Goal: Information Seeking & Learning: Learn about a topic

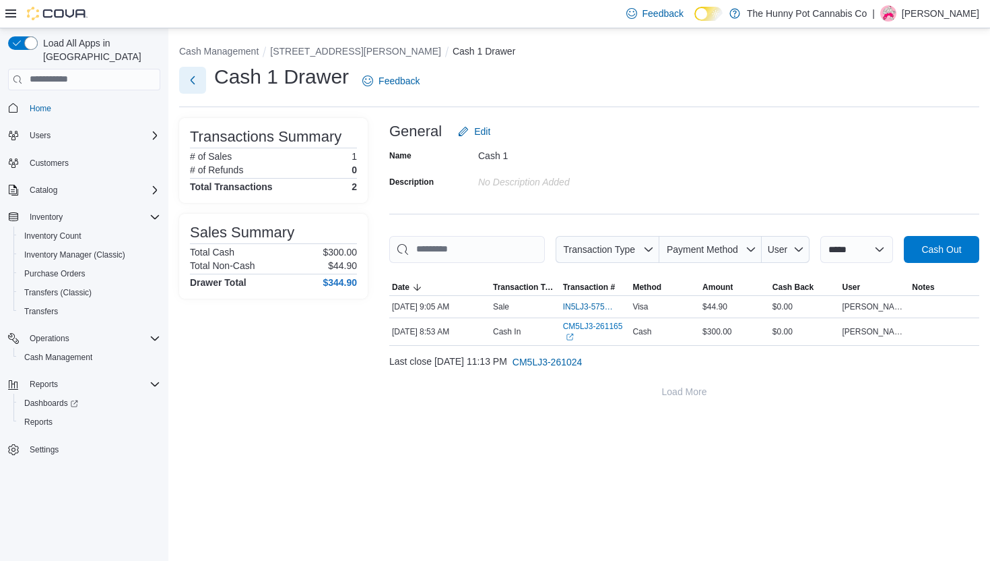
click at [194, 71] on button "Next" at bounding box center [192, 80] width 27 height 27
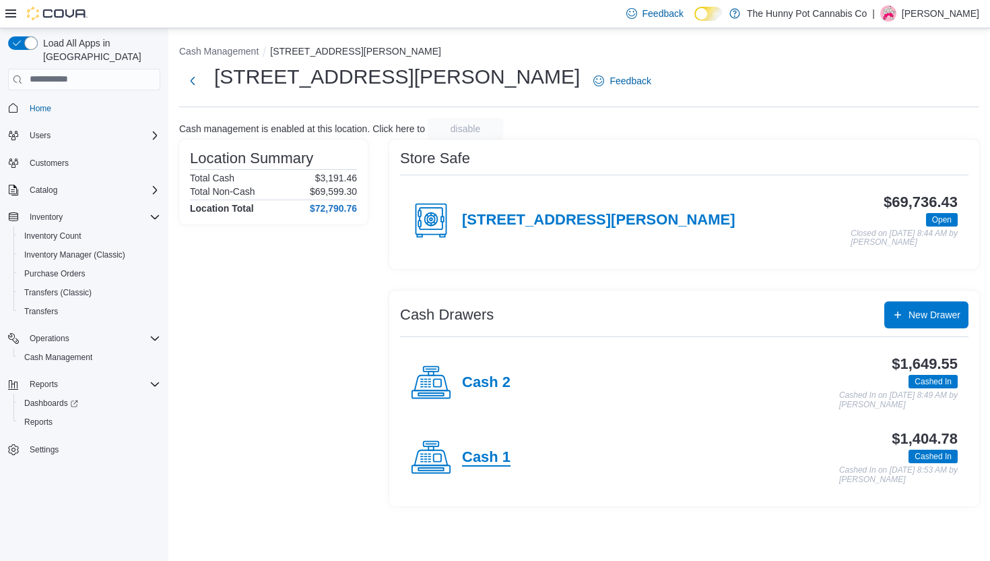
click at [494, 451] on h4 "Cash 1" at bounding box center [486, 458] width 49 height 18
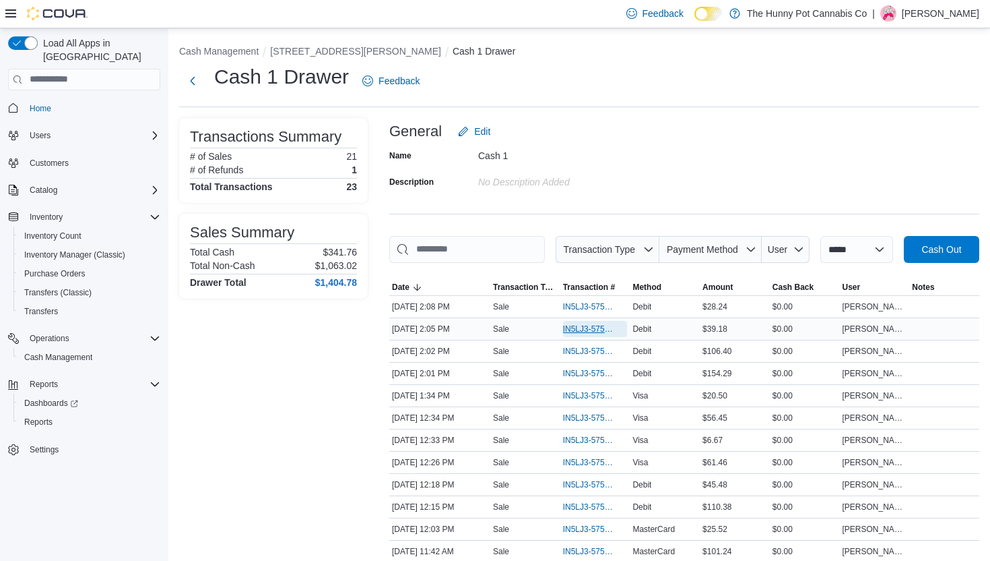
click at [584, 334] on span "IN5LJ3-5755888" at bounding box center [588, 328] width 51 height 11
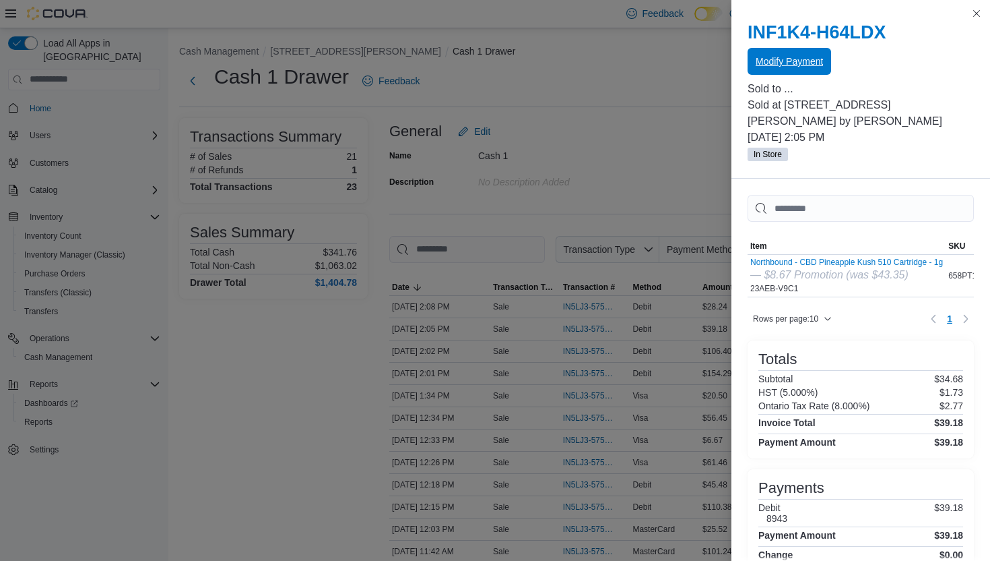
click at [771, 65] on span "Modify Payment" at bounding box center [789, 61] width 67 height 13
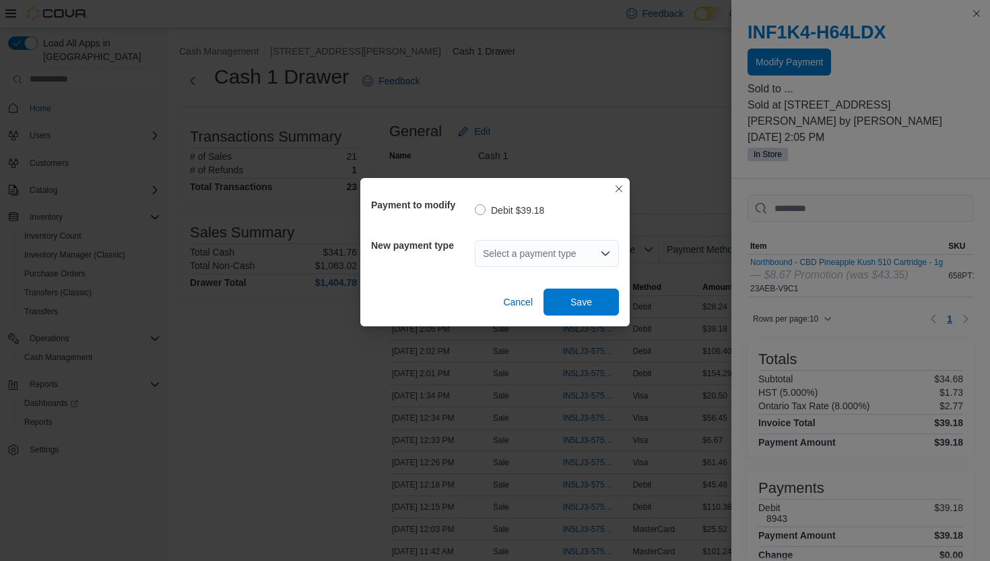
click at [509, 253] on div "Select a payment type" at bounding box center [547, 253] width 144 height 27
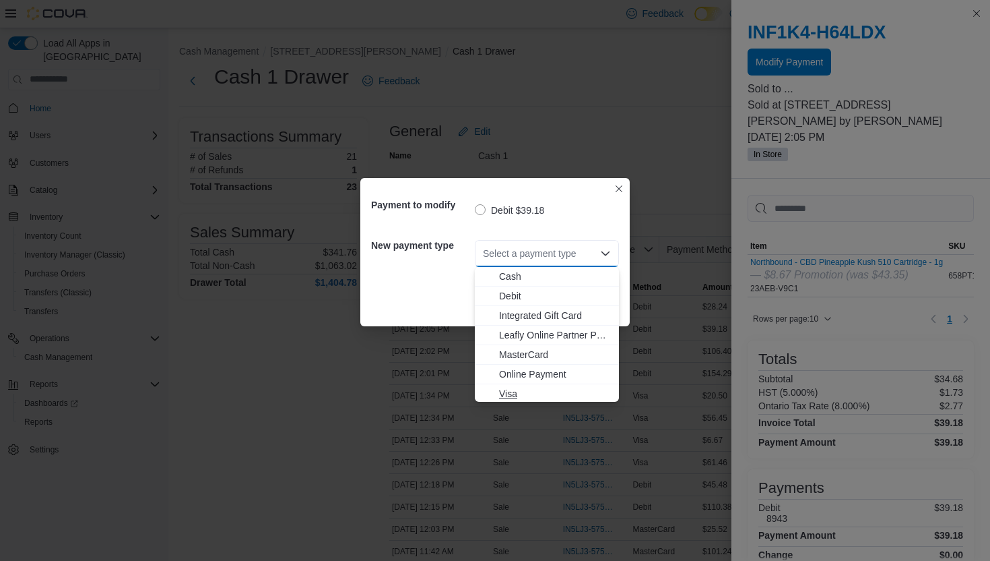
click at [507, 397] on span "Visa" at bounding box center [555, 393] width 112 height 13
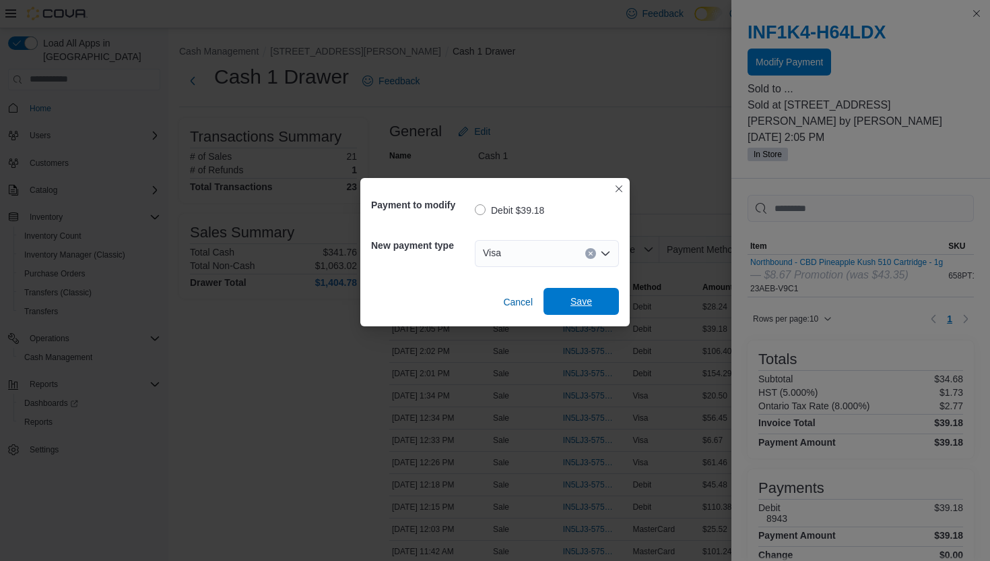
click at [571, 308] on span "Save" at bounding box center [581, 301] width 59 height 27
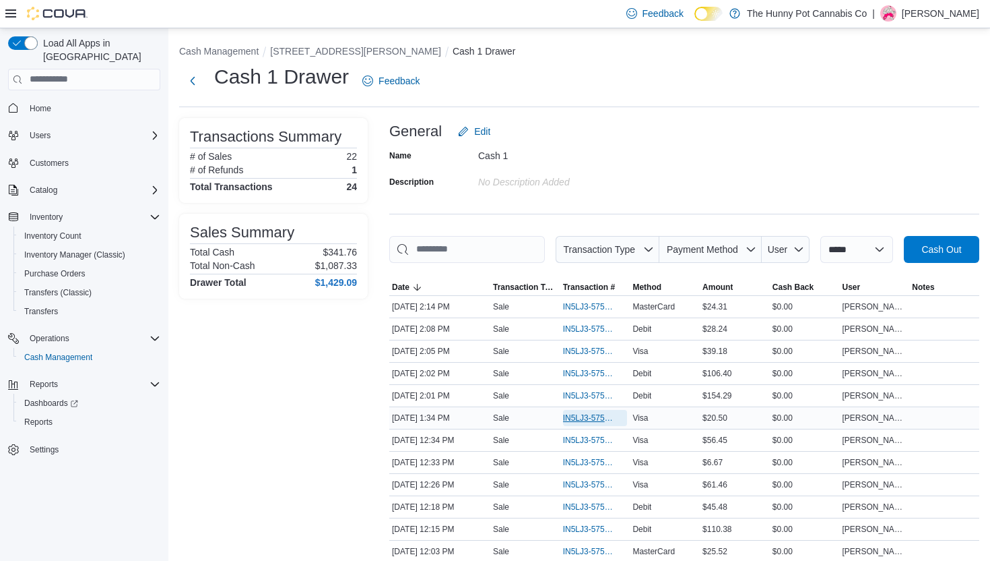
click at [581, 426] on span "IN5LJ3-5755693" at bounding box center [595, 418] width 65 height 16
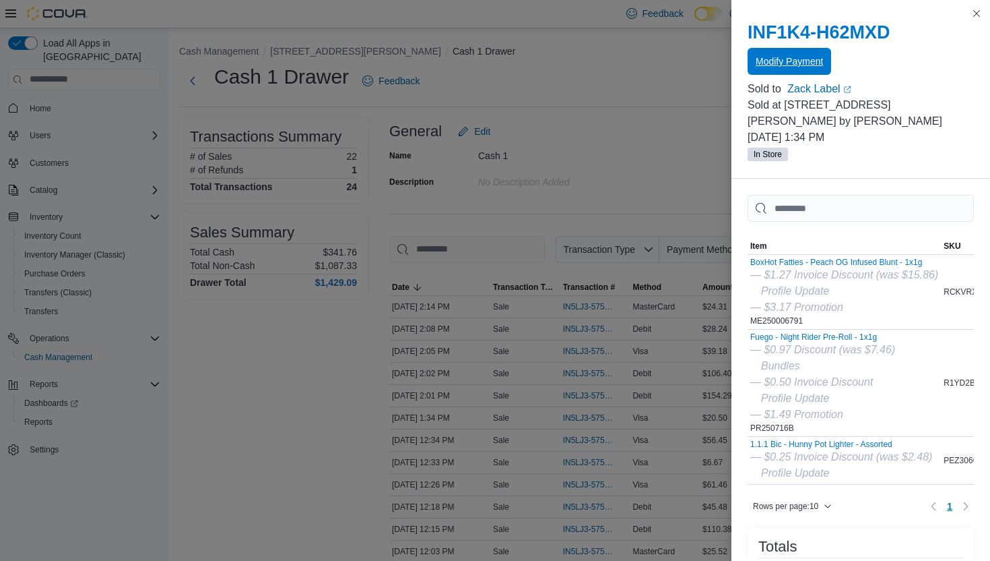
click at [790, 58] on span "Modify Payment" at bounding box center [789, 61] width 67 height 13
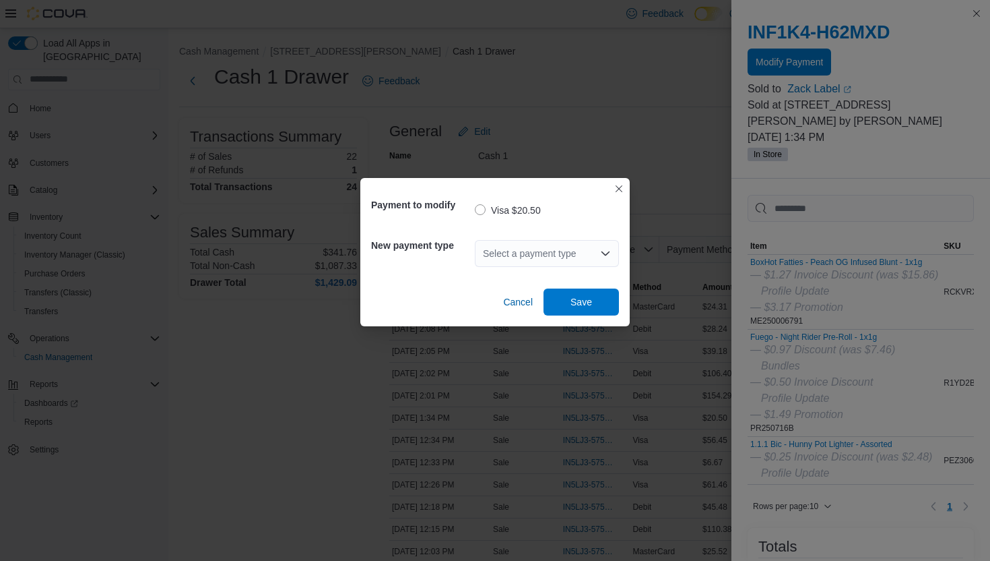
click at [527, 249] on div "Select a payment type" at bounding box center [547, 253] width 144 height 27
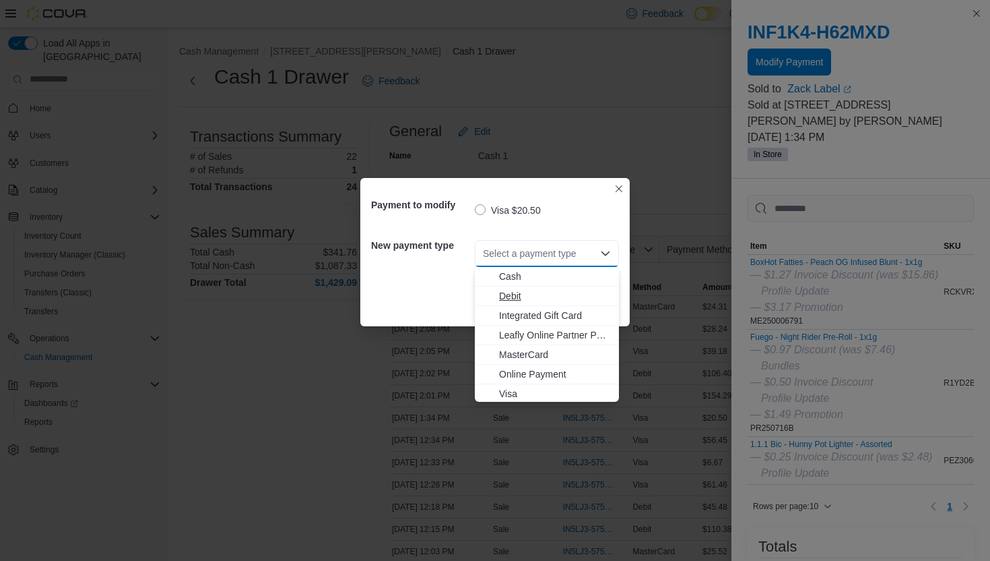
click at [507, 297] on span "Debit" at bounding box center [555, 295] width 112 height 13
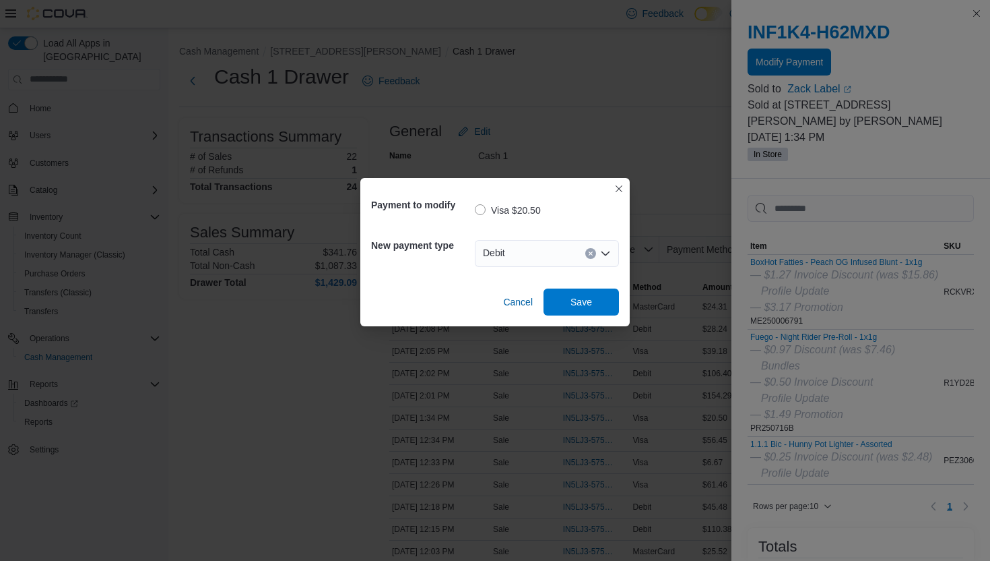
click at [559, 287] on div "Cancel Save" at bounding box center [495, 297] width 248 height 38
click at [567, 298] on span "Save" at bounding box center [581, 301] width 59 height 27
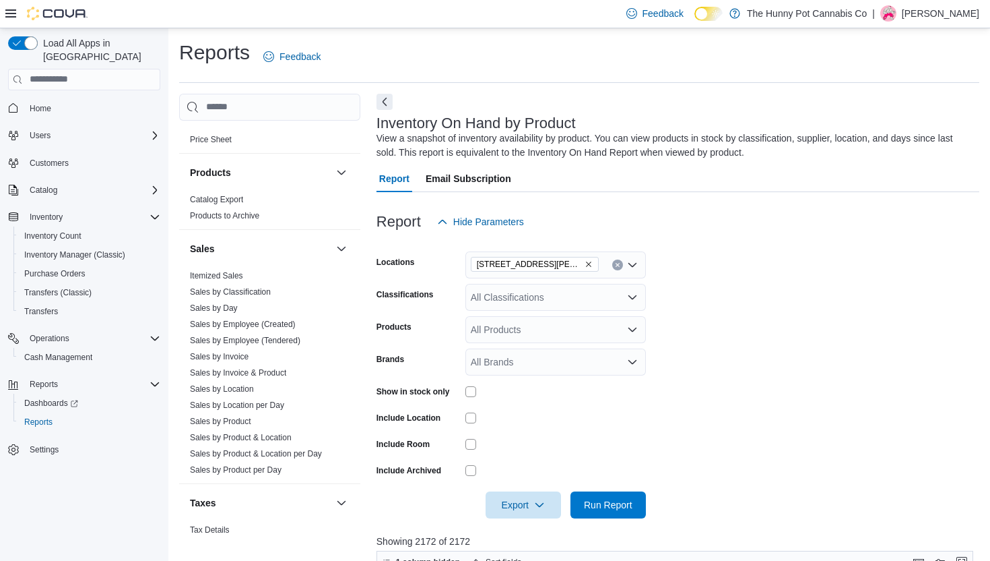
scroll to position [627, 0]
click at [263, 443] on link "Sales by Product & Location" at bounding box center [241, 439] width 102 height 9
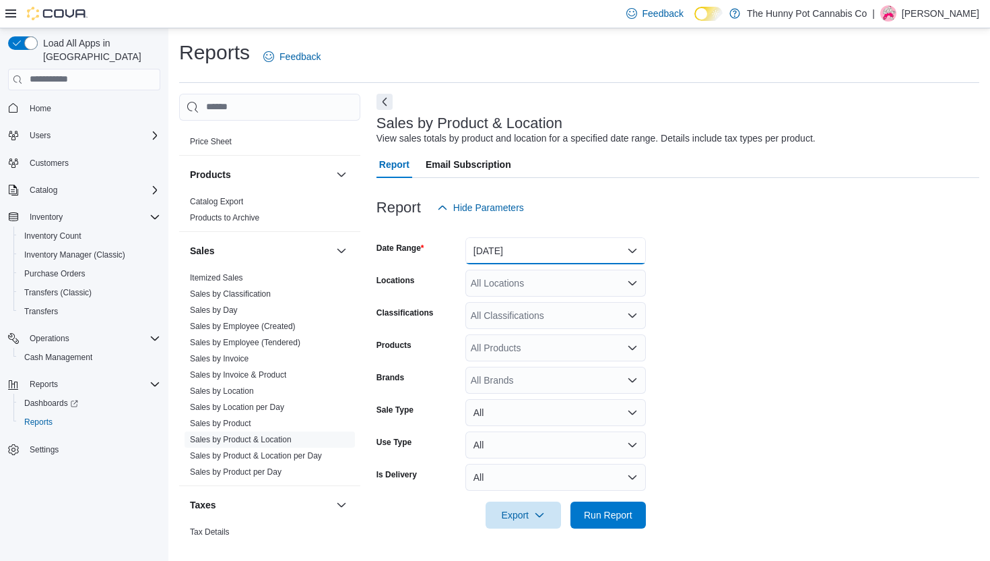
click at [557, 247] on button "Yesterday" at bounding box center [556, 250] width 181 height 27
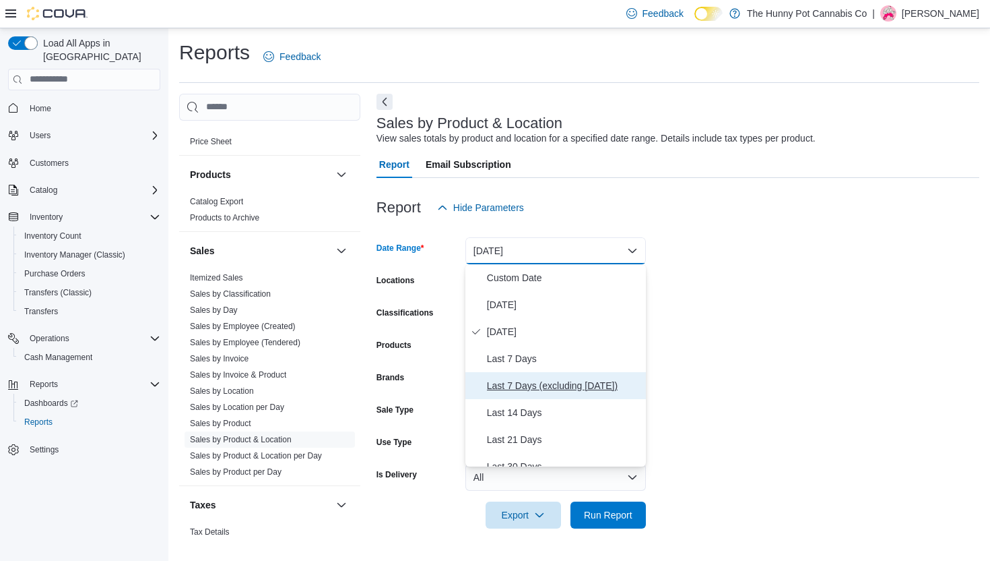
click at [554, 382] on span "Last 7 Days (excluding today)" at bounding box center [564, 385] width 154 height 16
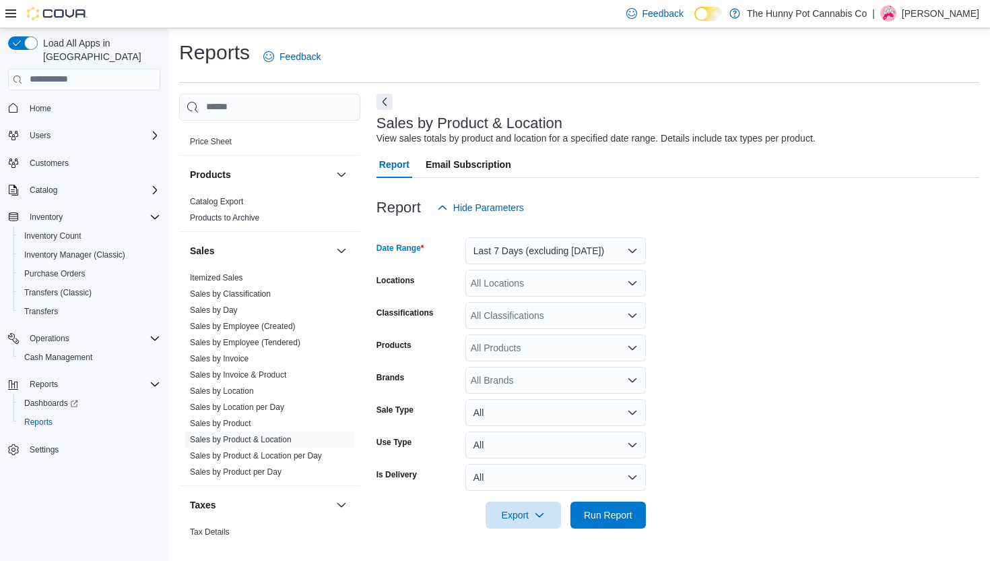
click at [511, 289] on div "All Locations" at bounding box center [556, 282] width 181 height 27
type input "***"
click at [523, 307] on span "[STREET_ADDRESS][PERSON_NAME]" at bounding box center [580, 305] width 171 height 13
click at [708, 354] on form "Date Range Last 7 Days (excluding today) Locations 121 Clarence Street Classifi…" at bounding box center [678, 374] width 603 height 307
click at [482, 351] on div "All Products" at bounding box center [556, 347] width 181 height 27
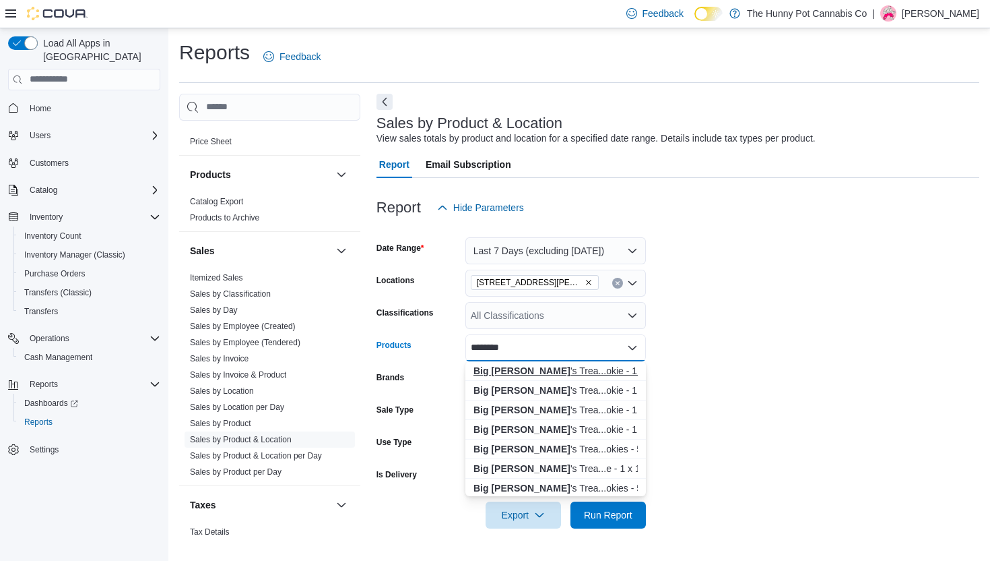
type input "********"
click at [525, 373] on div "Big Pete 's Trea...okie - 1 x 10:0" at bounding box center [556, 370] width 164 height 13
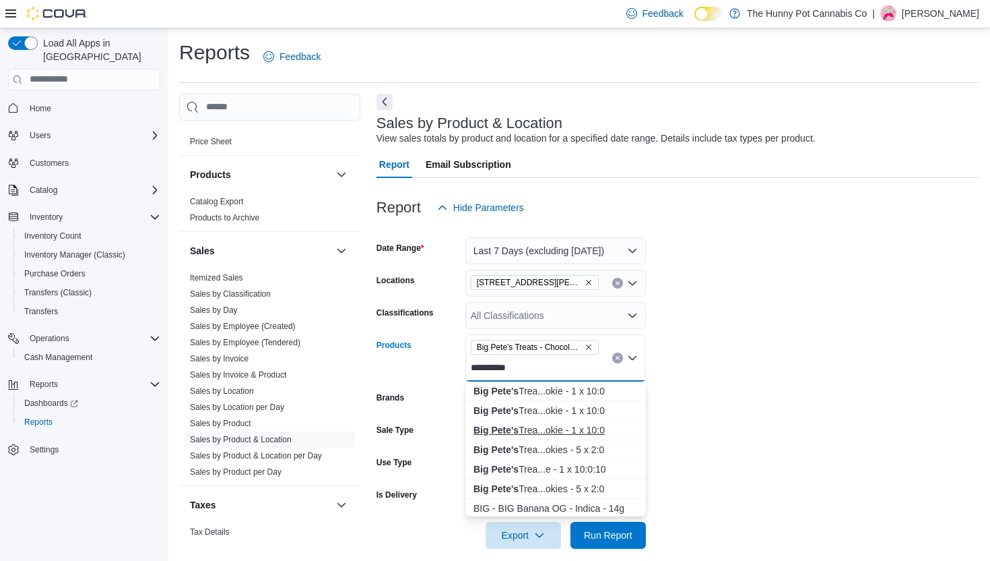
type input "**********"
click at [579, 424] on div "Big Pete's Trea...okie - 1 x 10:0" at bounding box center [556, 429] width 164 height 13
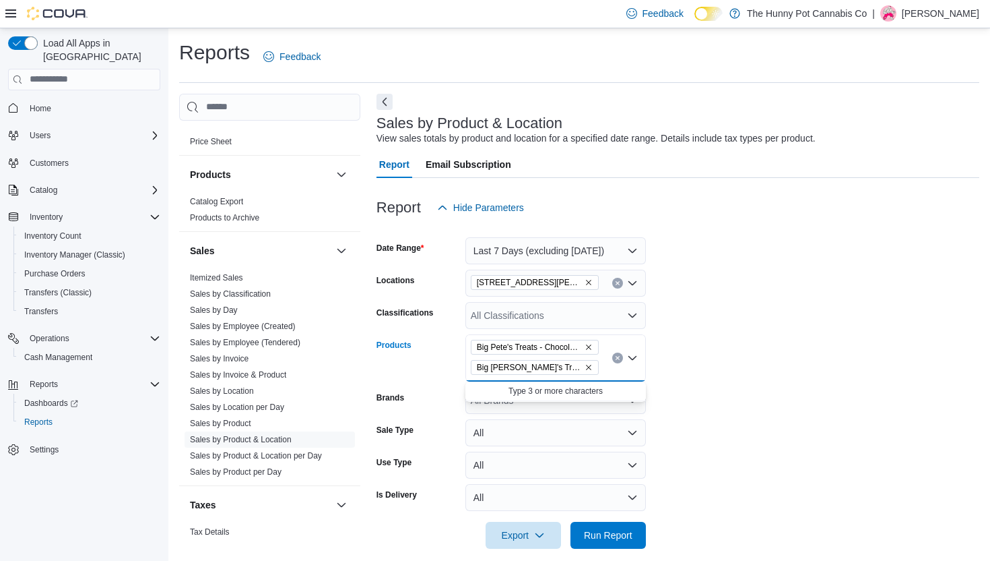
scroll to position [14, 0]
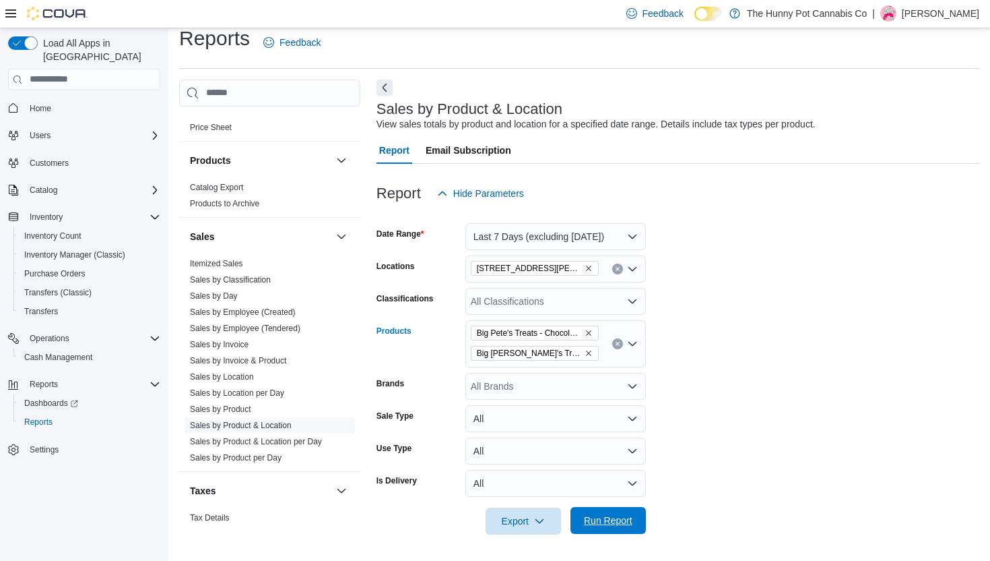
click at [593, 507] on div "Export Run Report" at bounding box center [511, 520] width 269 height 27
click at [610, 530] on span "Run Report" at bounding box center [608, 520] width 59 height 27
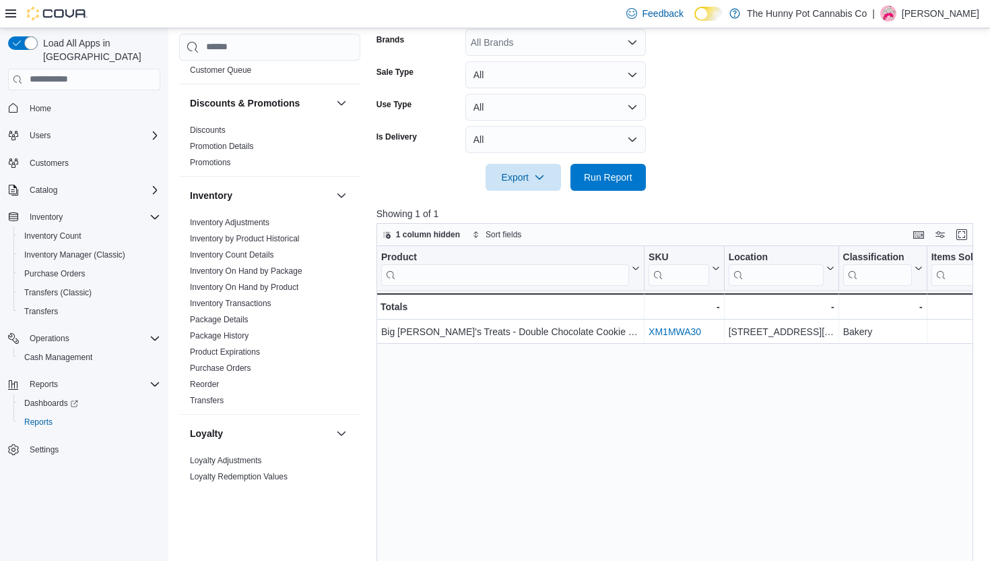
scroll to position [87, 0]
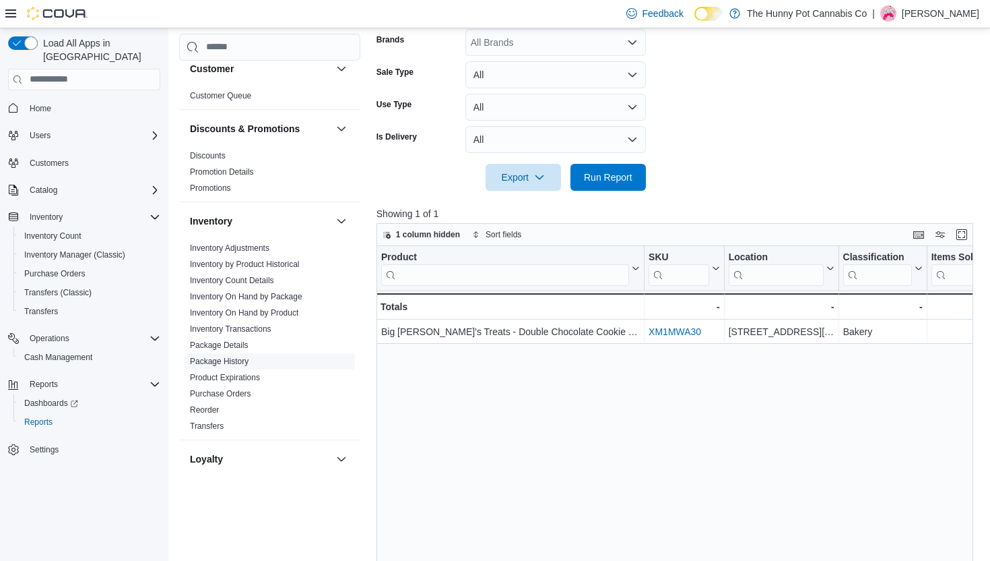
click at [243, 360] on link "Package History" at bounding box center [219, 360] width 59 height 9
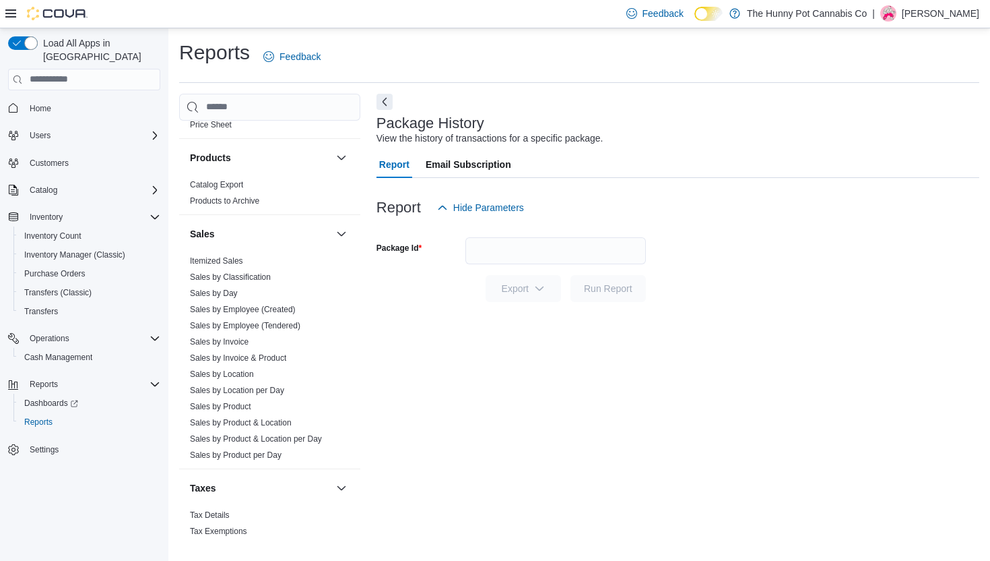
scroll to position [645, 0]
click at [270, 352] on link "Sales by Invoice & Product" at bounding box center [238, 356] width 96 height 9
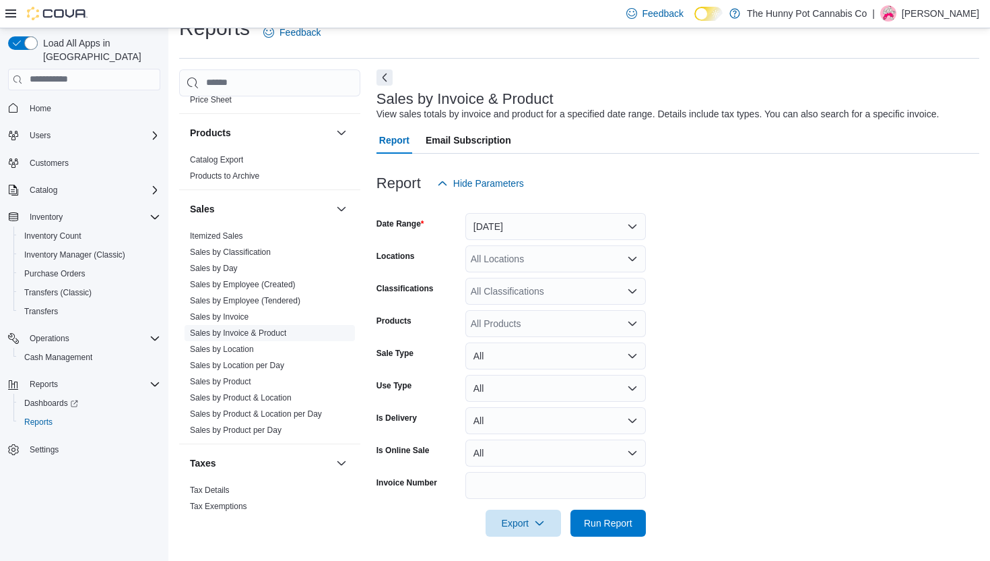
scroll to position [26, 0]
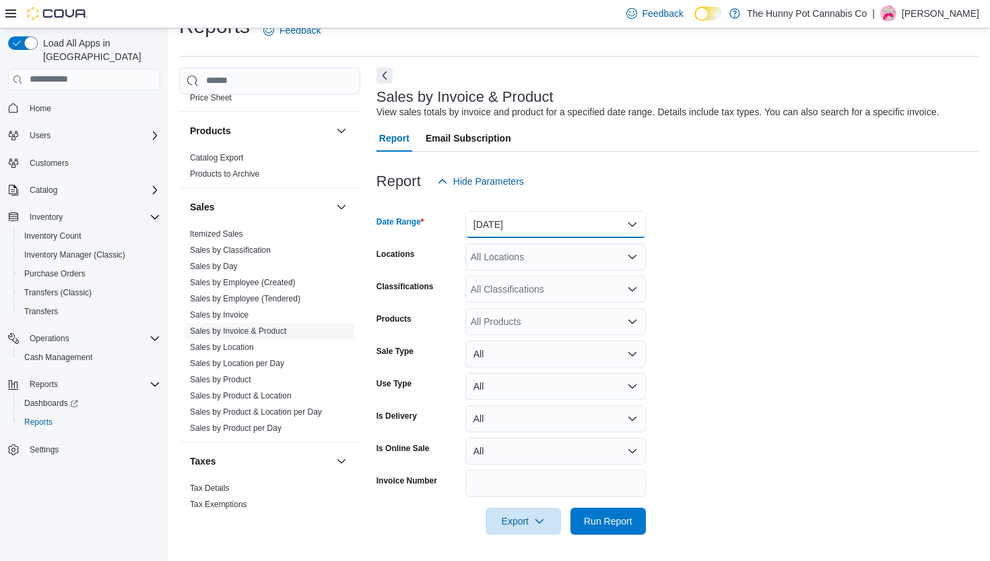
click at [479, 223] on button "Yesterday" at bounding box center [556, 224] width 181 height 27
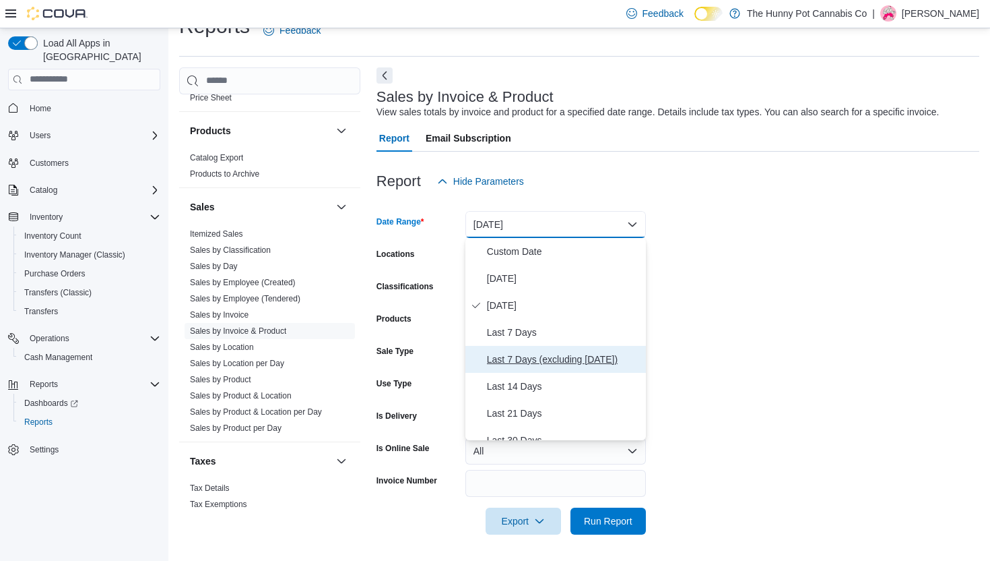
click at [505, 351] on span "Last 7 Days (excluding today)" at bounding box center [564, 359] width 154 height 16
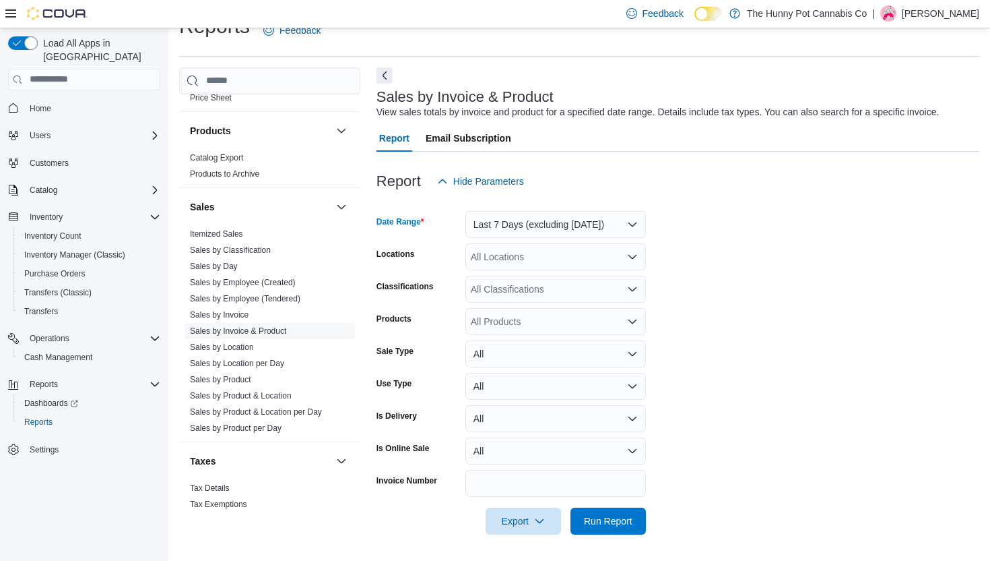
click at [538, 250] on div "All Locations" at bounding box center [556, 256] width 181 height 27
type input "***"
click at [534, 280] on span "[STREET_ADDRESS][PERSON_NAME]" at bounding box center [580, 279] width 171 height 13
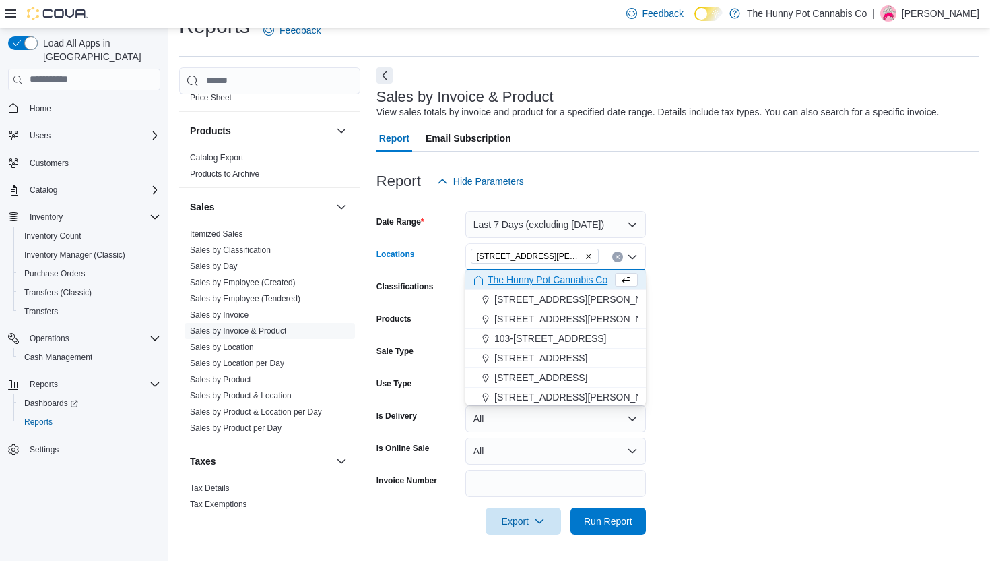
click at [755, 274] on form "Date Range Last 7 Days (excluding today) Locations 121 Clarence Street Combo bo…" at bounding box center [678, 365] width 603 height 340
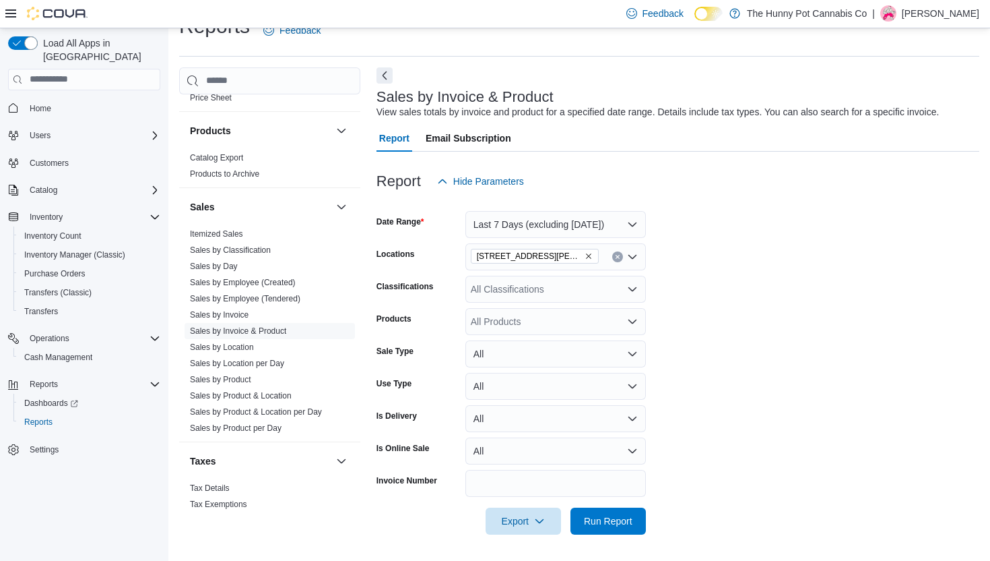
click at [478, 315] on div "All Products" at bounding box center [556, 321] width 181 height 27
paste input "**********"
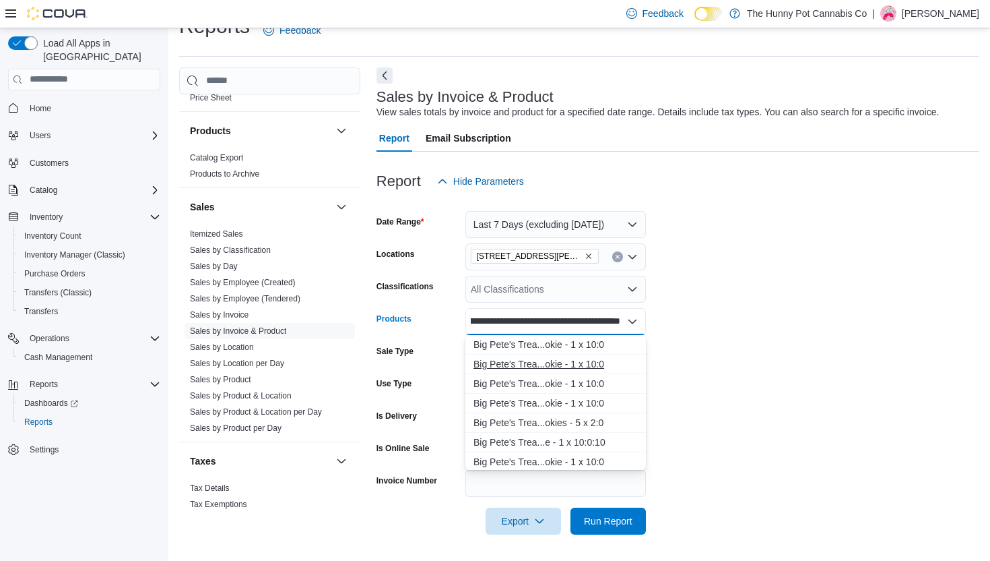
type input "**********"
click at [507, 360] on div "Big Pete's Trea...okie - 1 x 10:0" at bounding box center [556, 363] width 164 height 13
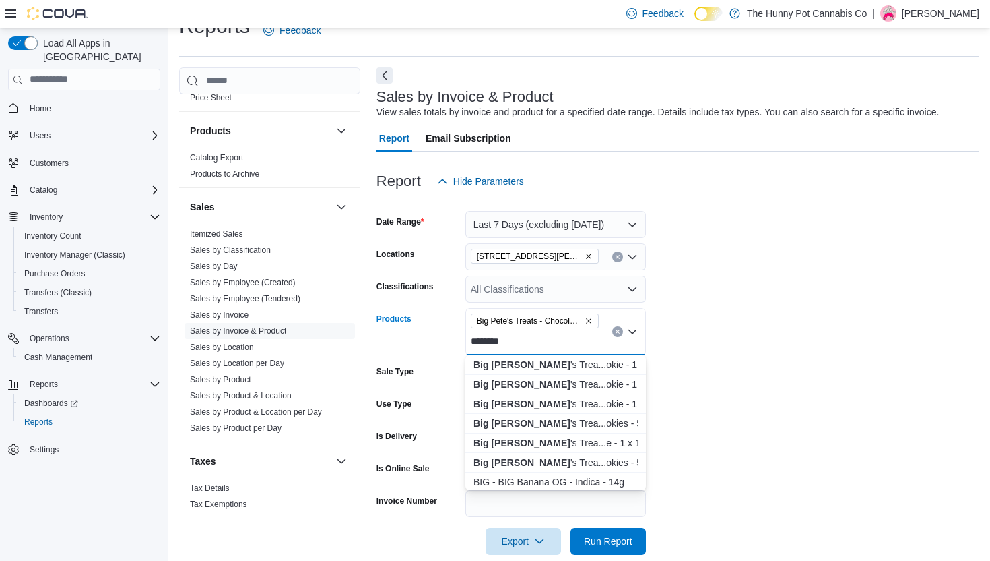
type input "********"
click at [561, 401] on div "Big Pete 's Trea...okie - 1 x 10:0" at bounding box center [556, 403] width 164 height 13
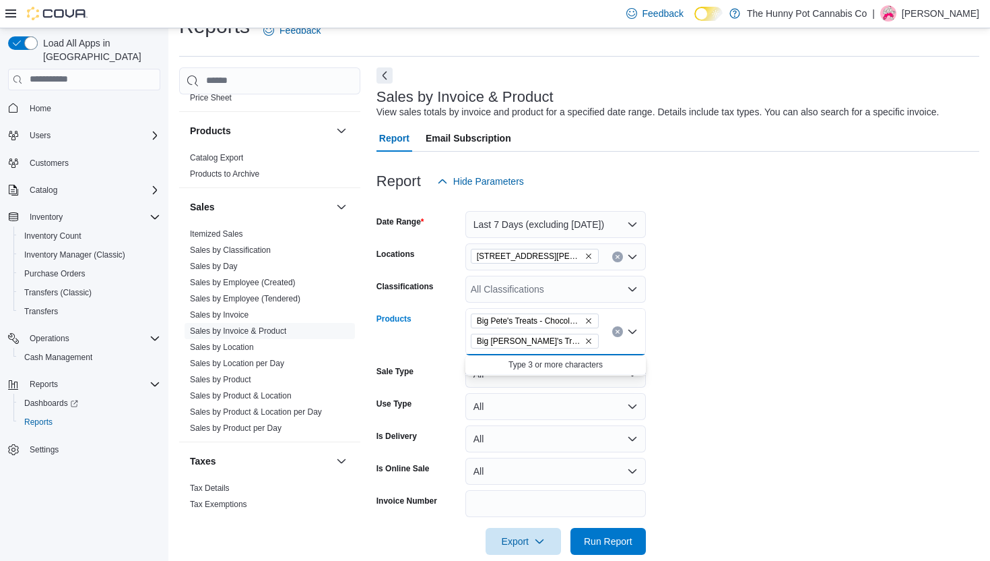
scroll to position [46, 0]
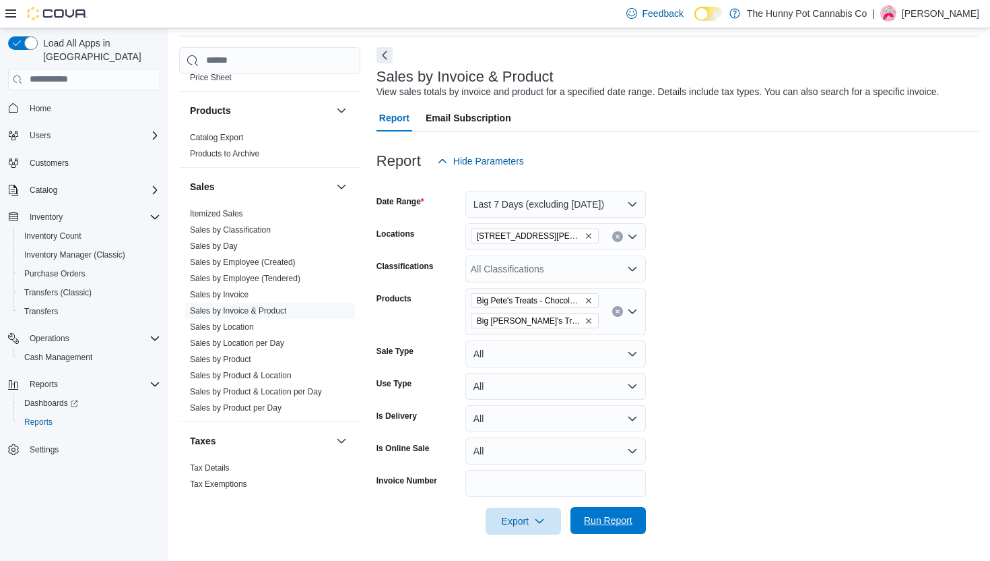
click at [608, 517] on span "Run Report" at bounding box center [608, 519] width 49 height 13
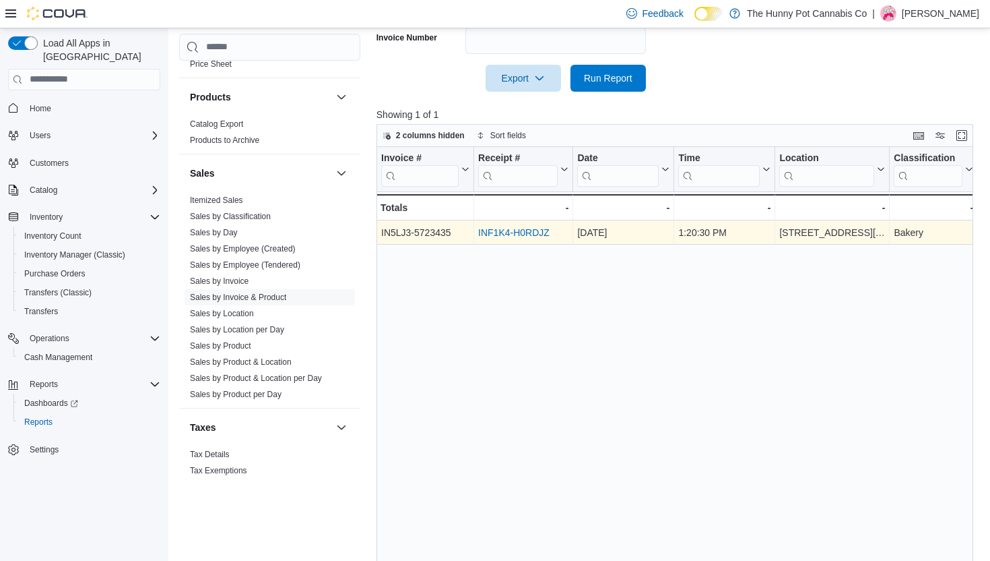
click at [500, 228] on link "INF1K4-H0RDJZ" at bounding box center [513, 232] width 71 height 11
